Goal: Navigation & Orientation: Find specific page/section

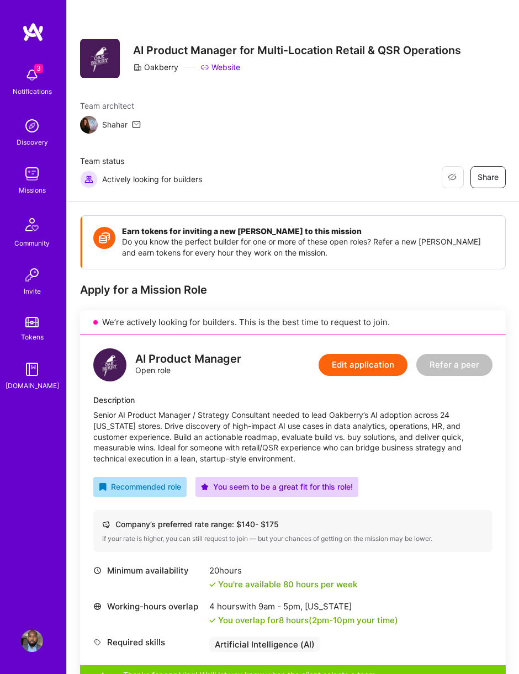
click at [30, 173] on img at bounding box center [32, 174] width 22 height 22
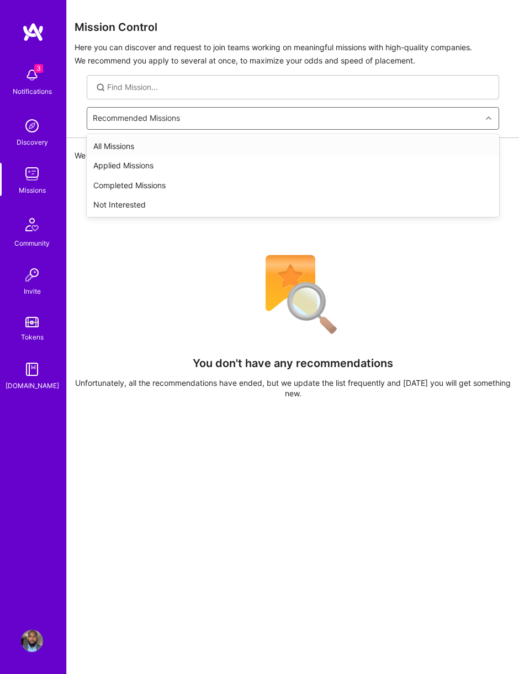
click at [436, 152] on div "All Missions" at bounding box center [293, 146] width 412 height 20
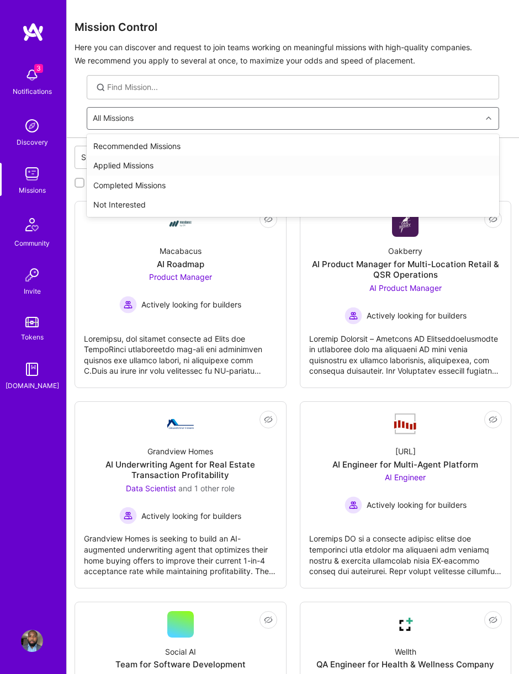
click at [418, 166] on div "Applied Missions" at bounding box center [293, 166] width 412 height 20
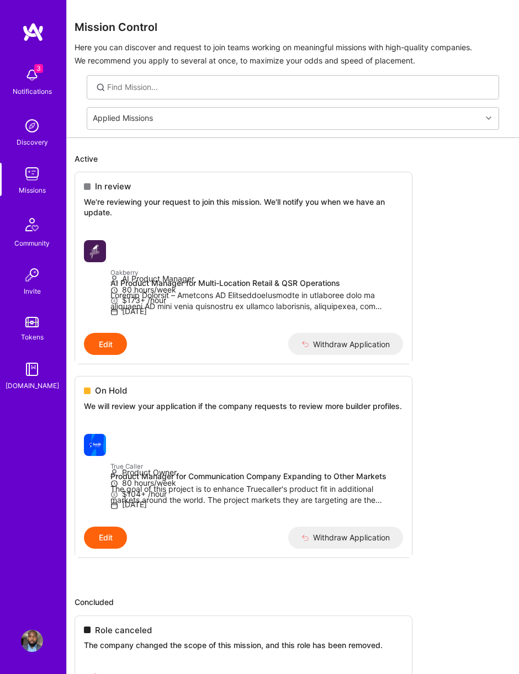
click at [29, 146] on div "Discovery" at bounding box center [32, 142] width 31 height 11
